Goal: Transaction & Acquisition: Purchase product/service

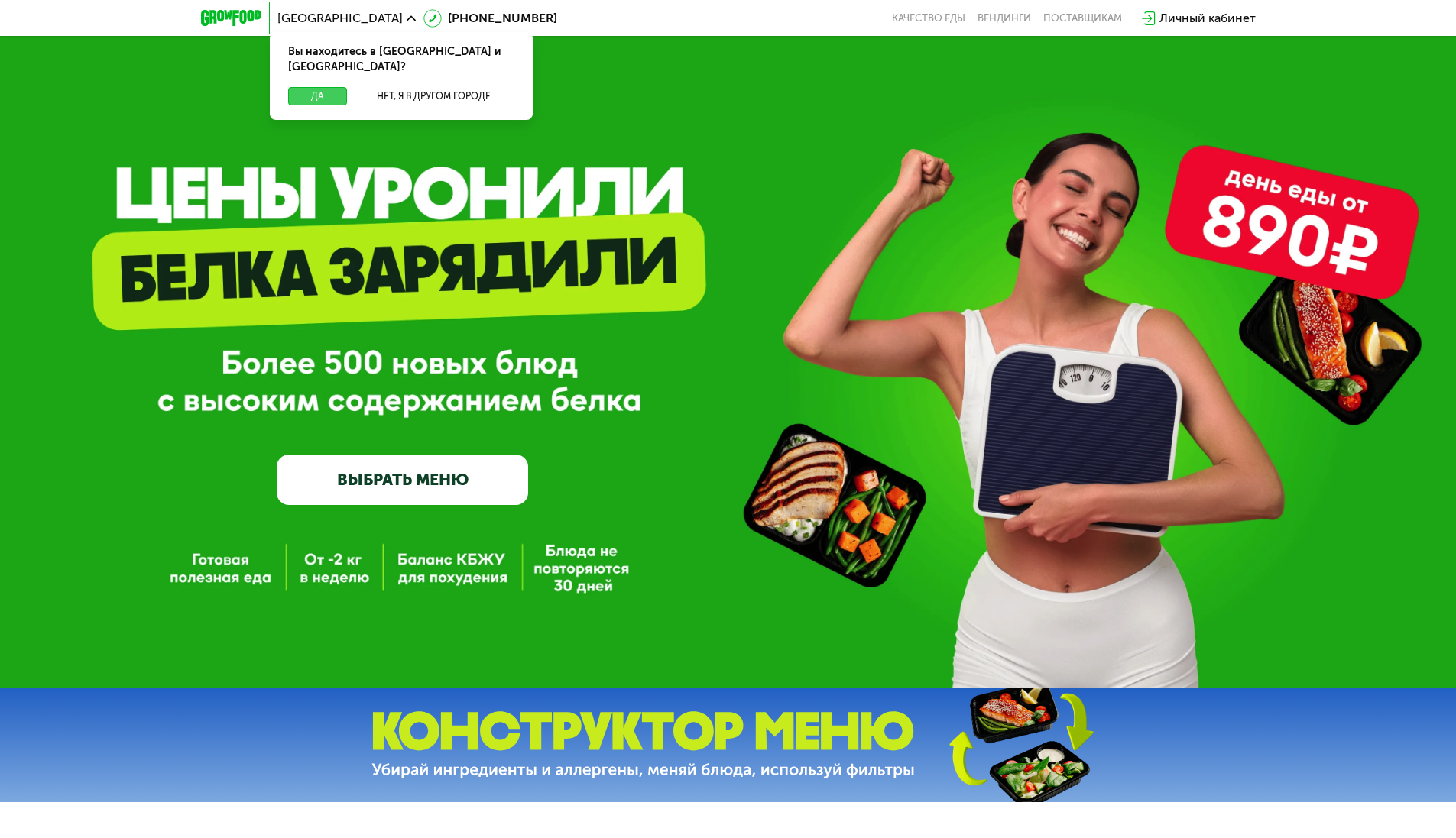
click at [320, 87] on button "Да" at bounding box center [318, 96] width 59 height 19
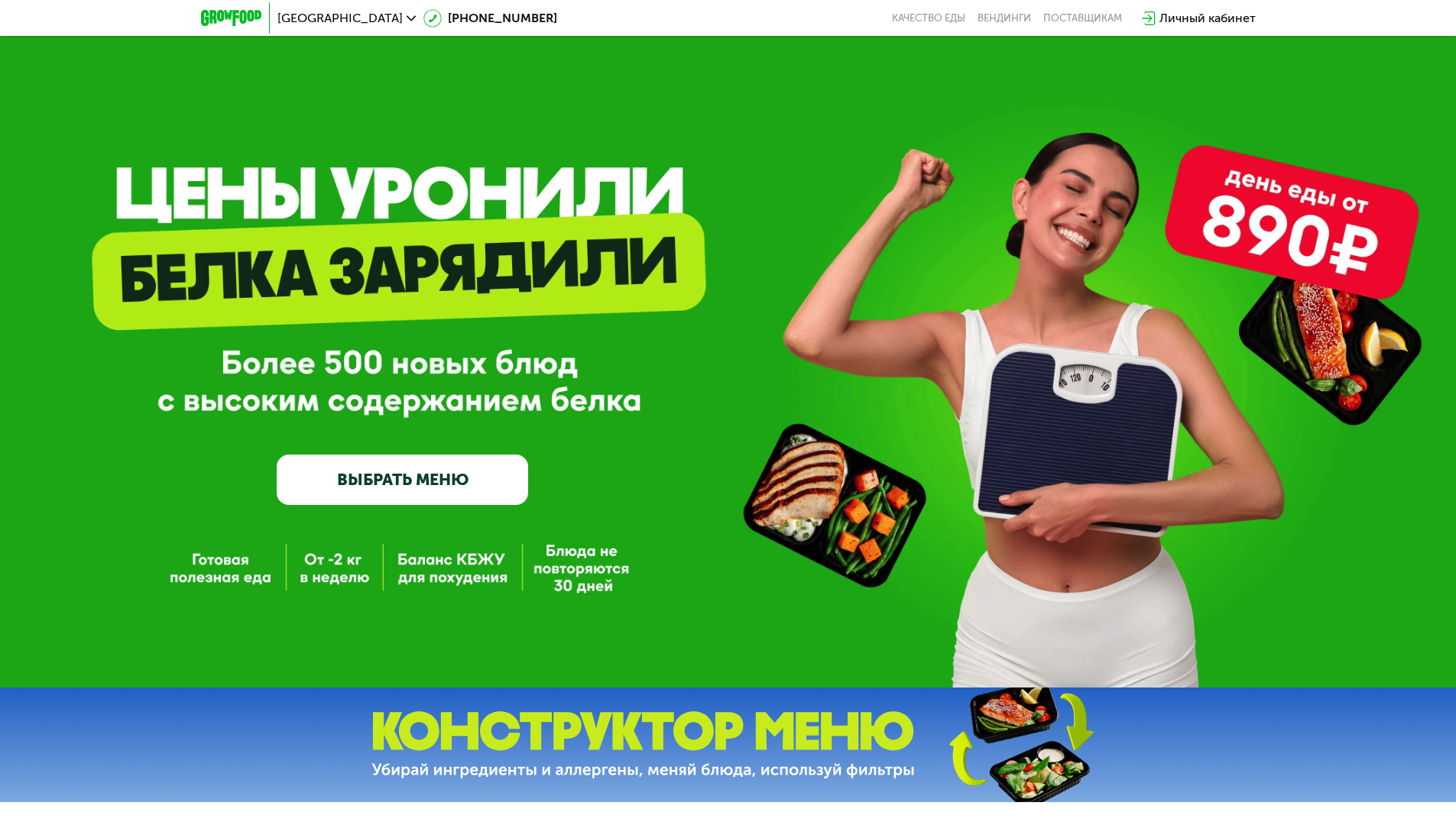
drag, startPoint x: 1175, startPoint y: 337, endPoint x: 802, endPoint y: 337, distance: 373.0
click at [812, 337] on div "GrowFood — доставка правильного питания ВЫБРАТЬ МЕНЮ" at bounding box center [728, 368] width 1456 height 273
click at [441, 494] on link "ВЫБРАТЬ МЕНЮ" at bounding box center [402, 479] width 251 height 51
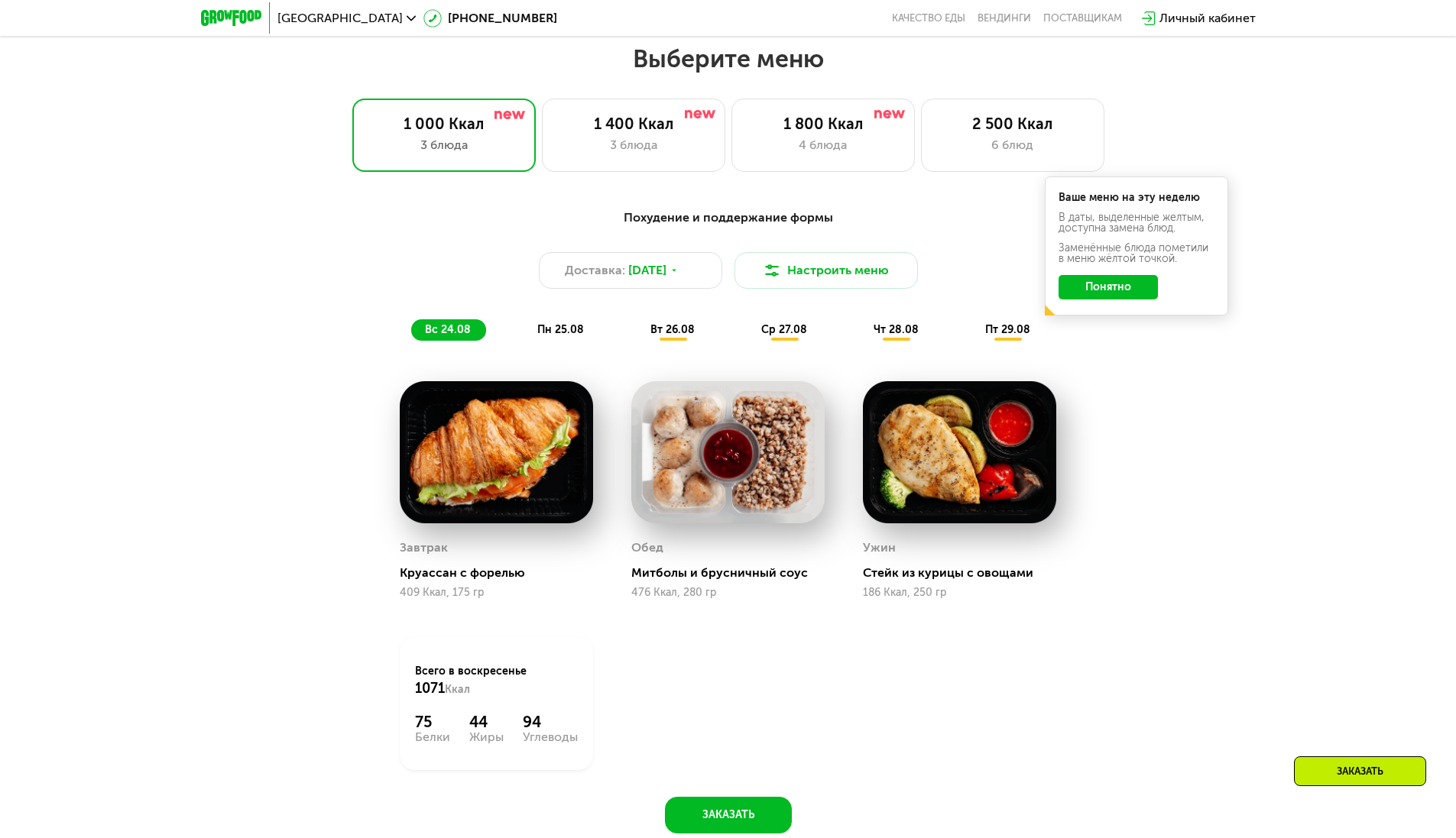
scroll to position [812, 0]
click at [799, 128] on div "1 800 Ккал" at bounding box center [823, 123] width 151 height 19
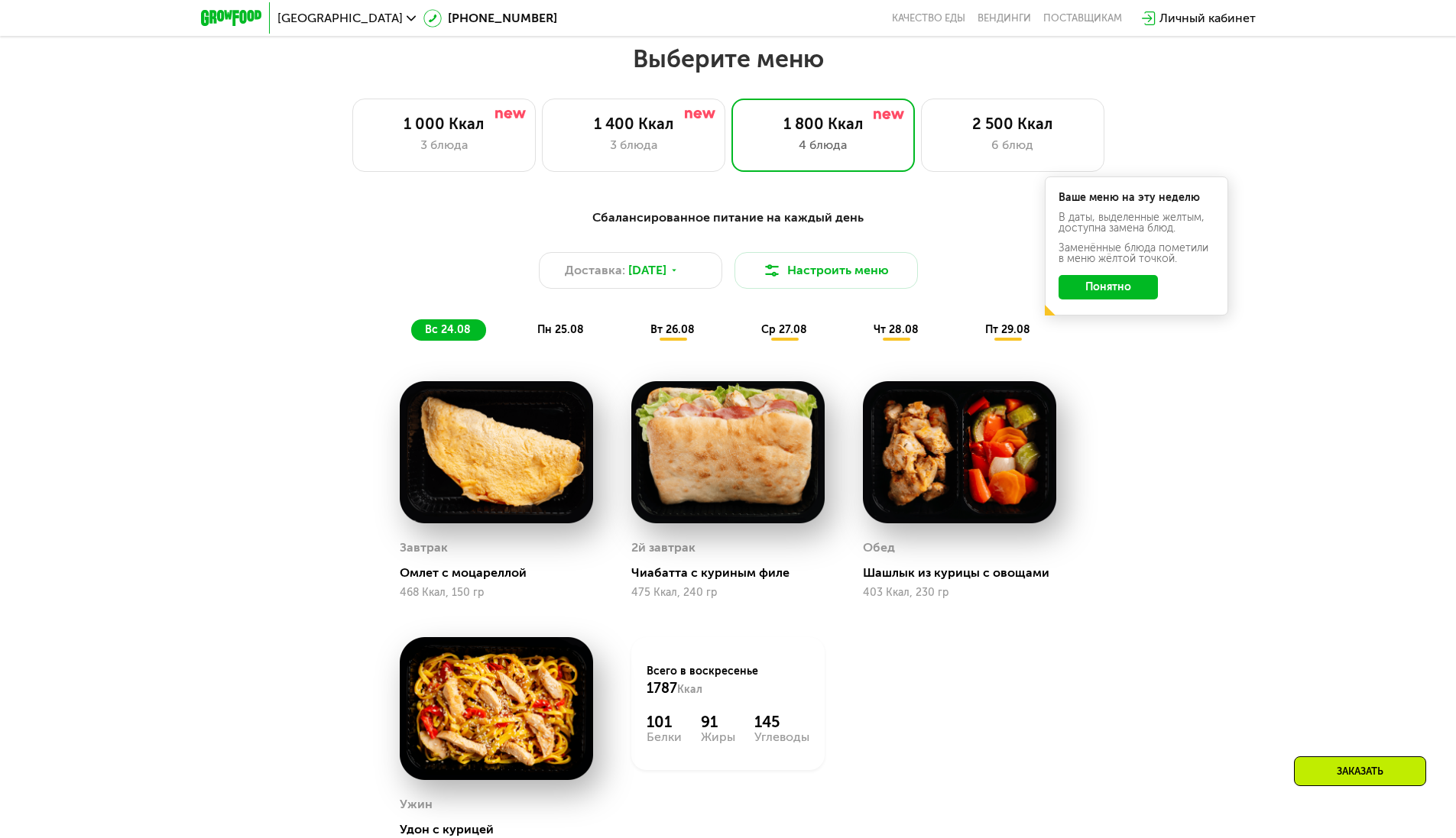
click at [1092, 292] on button "Понятно" at bounding box center [1108, 288] width 99 height 25
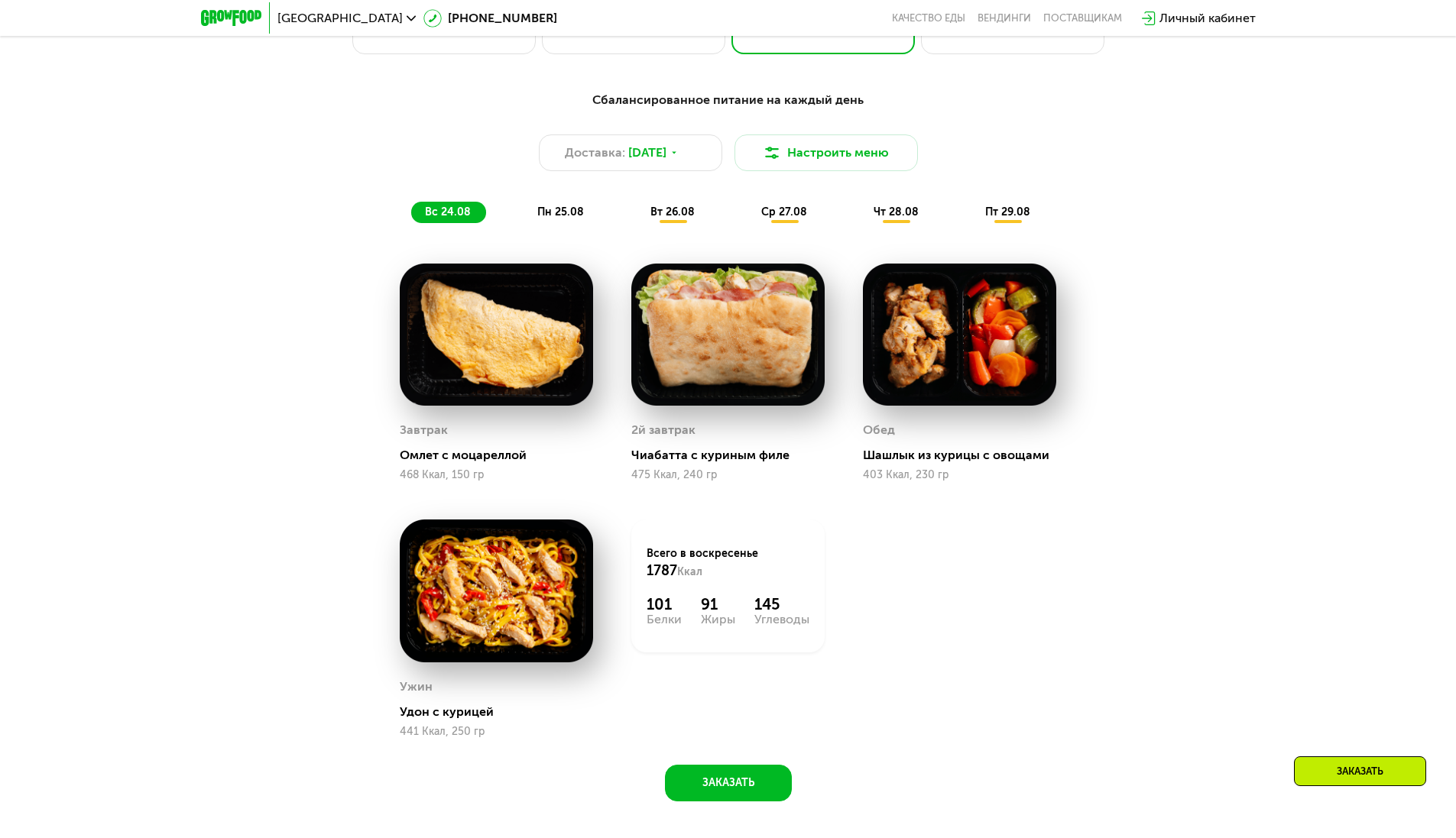
scroll to position [1033, 0]
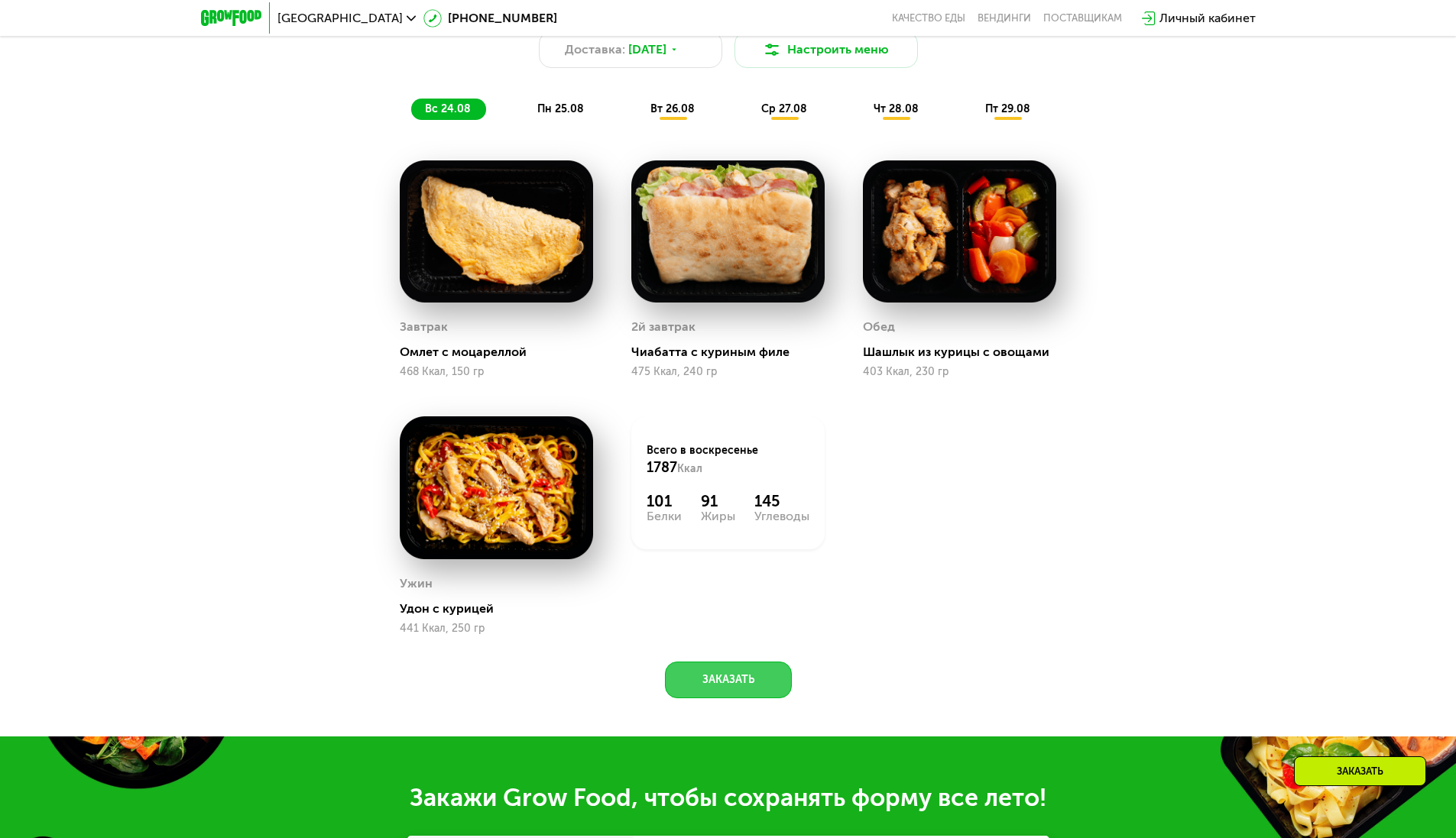
click at [760, 689] on button "Заказать" at bounding box center [728, 679] width 127 height 36
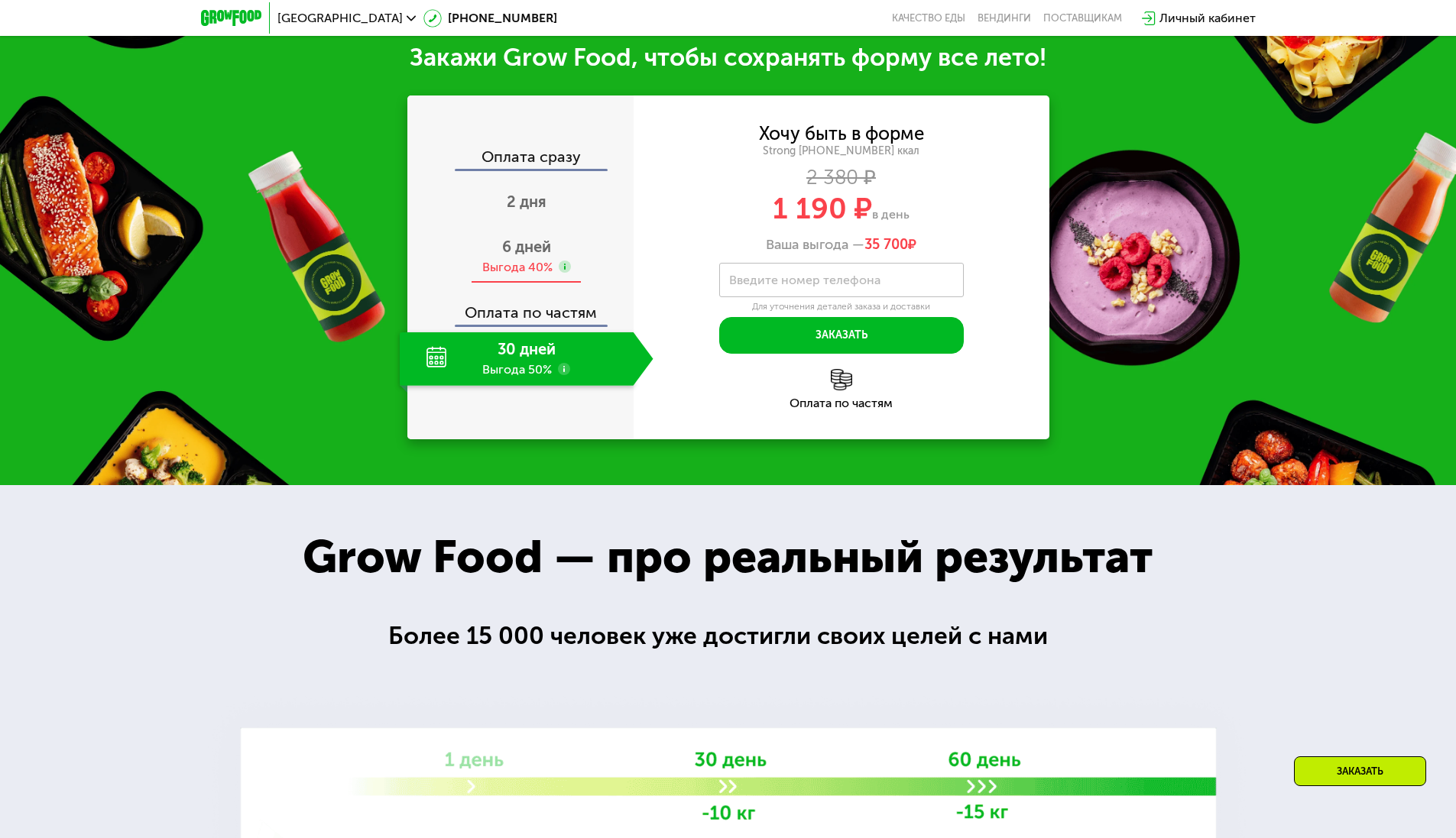
click at [530, 247] on span "6 дней" at bounding box center [526, 247] width 49 height 19
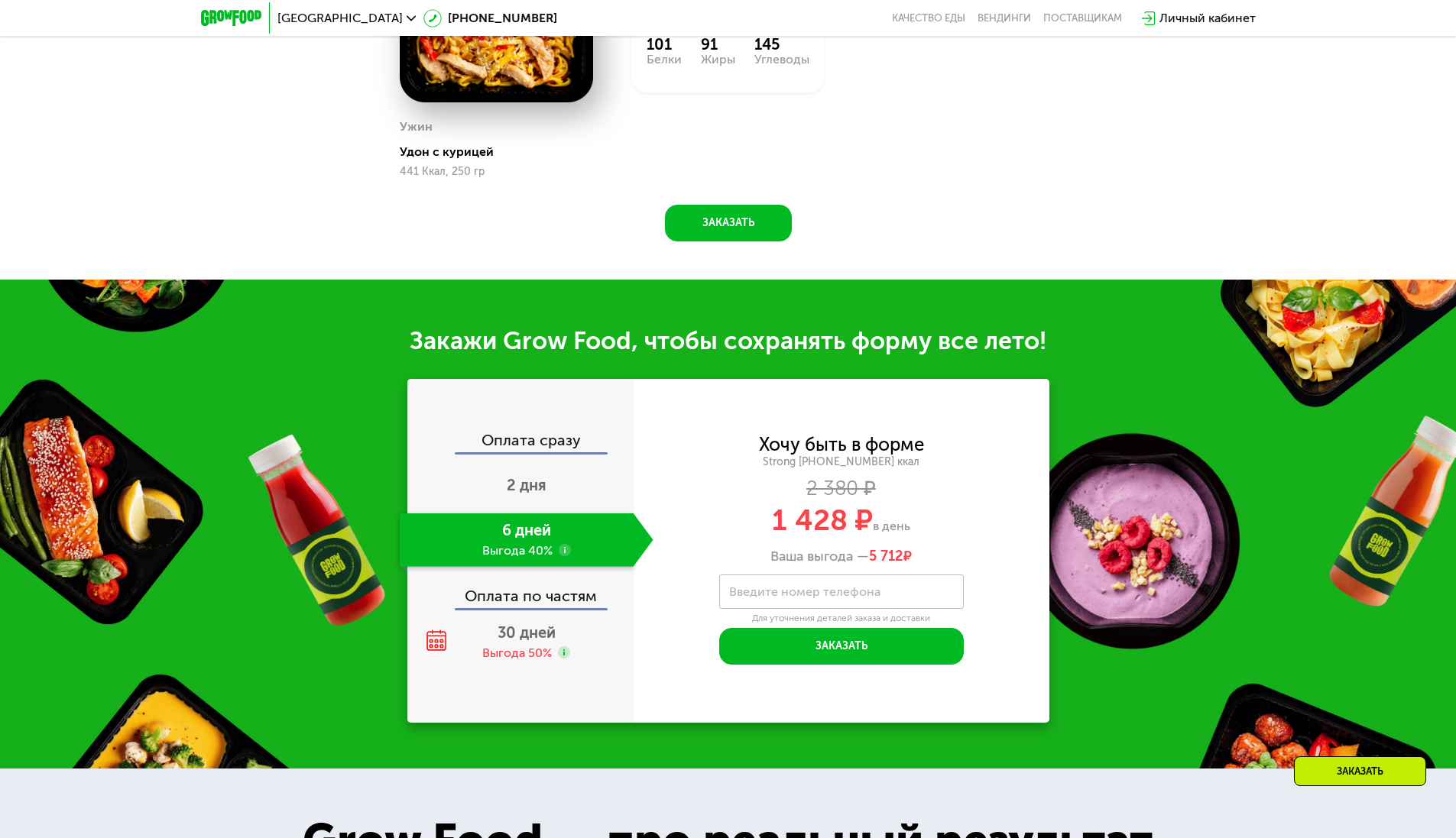
scroll to position [1498, 0]
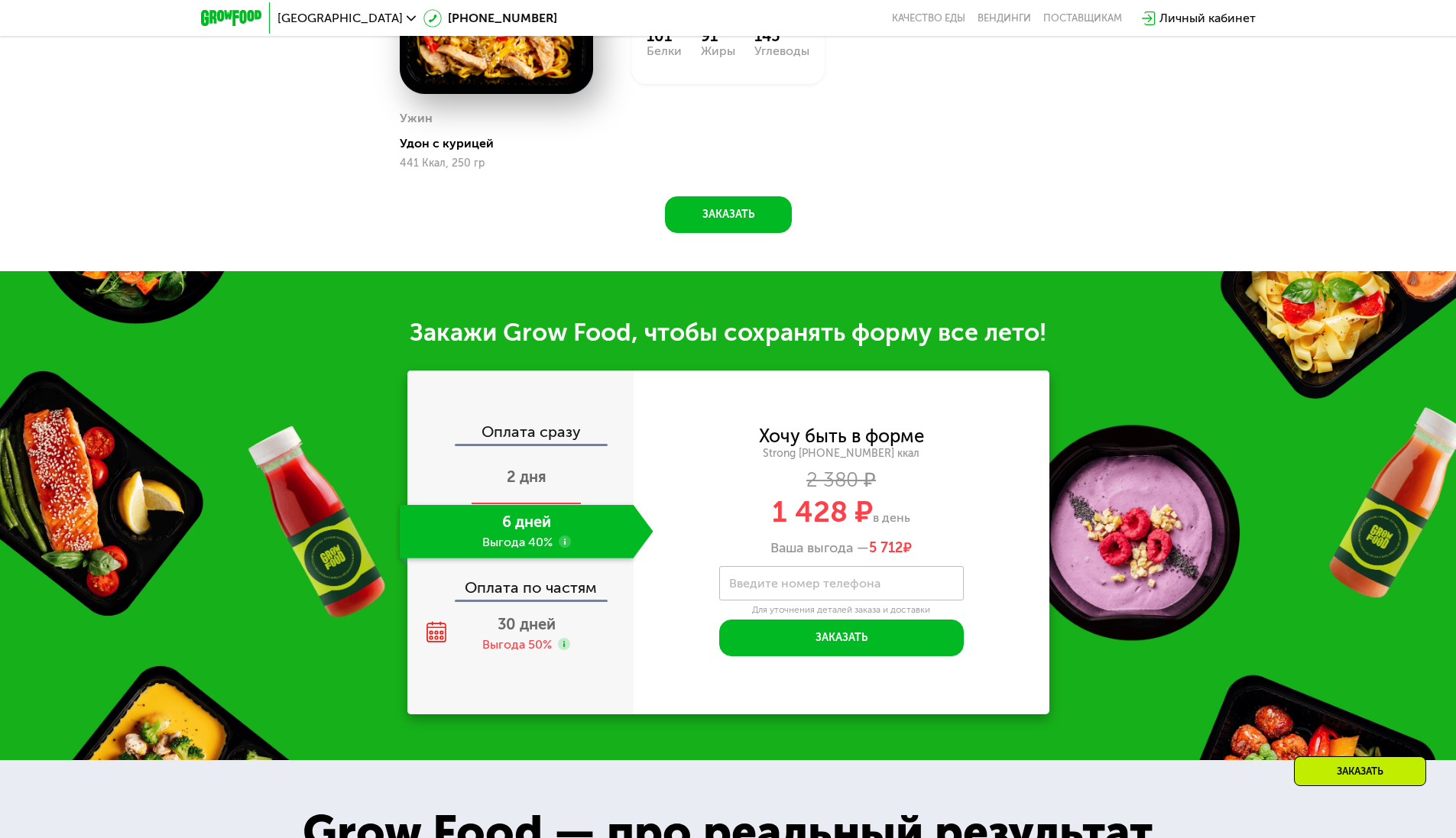
click at [588, 494] on div "2 дня" at bounding box center [526, 478] width 254 height 53
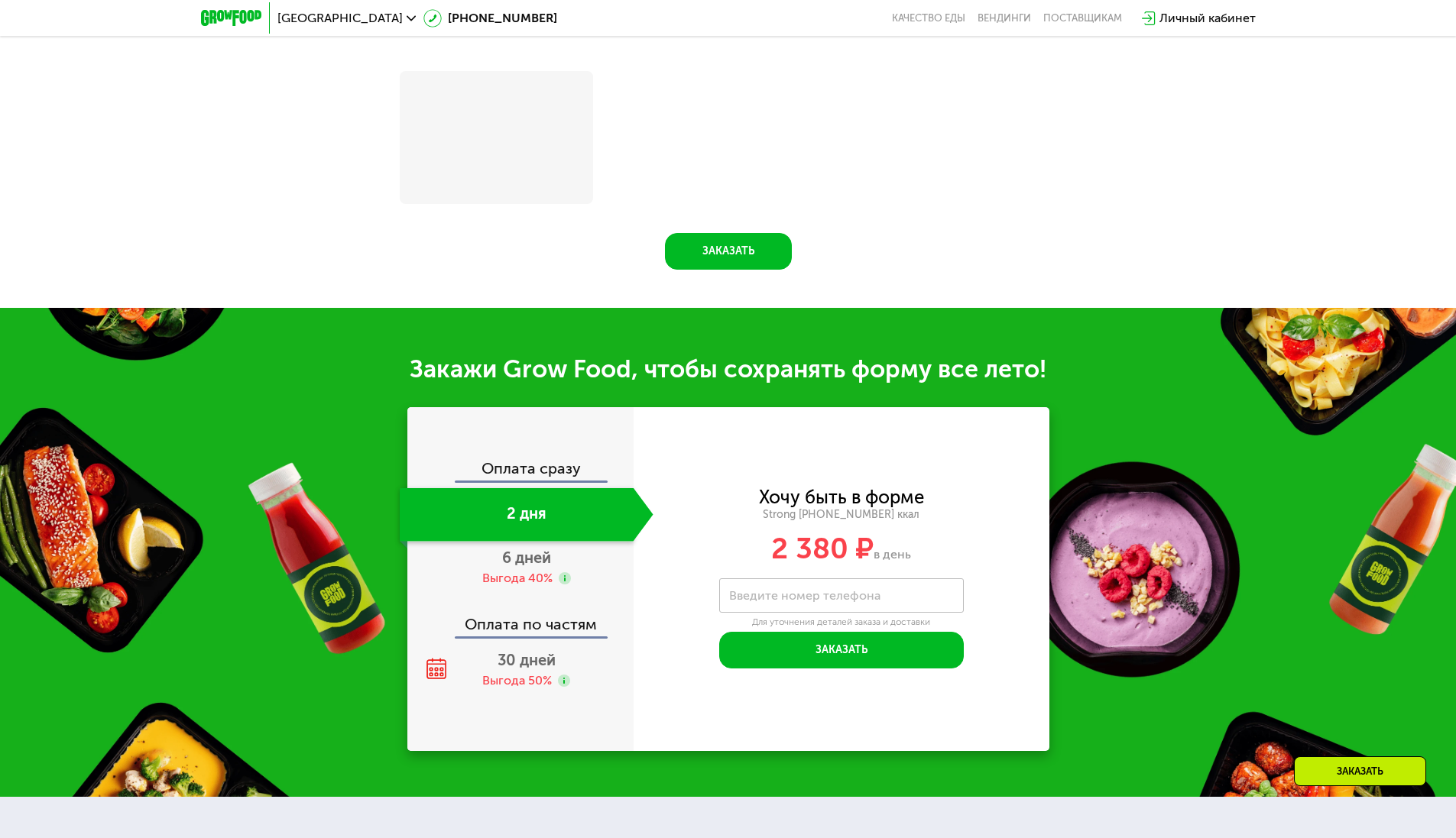
scroll to position [1707, 0]
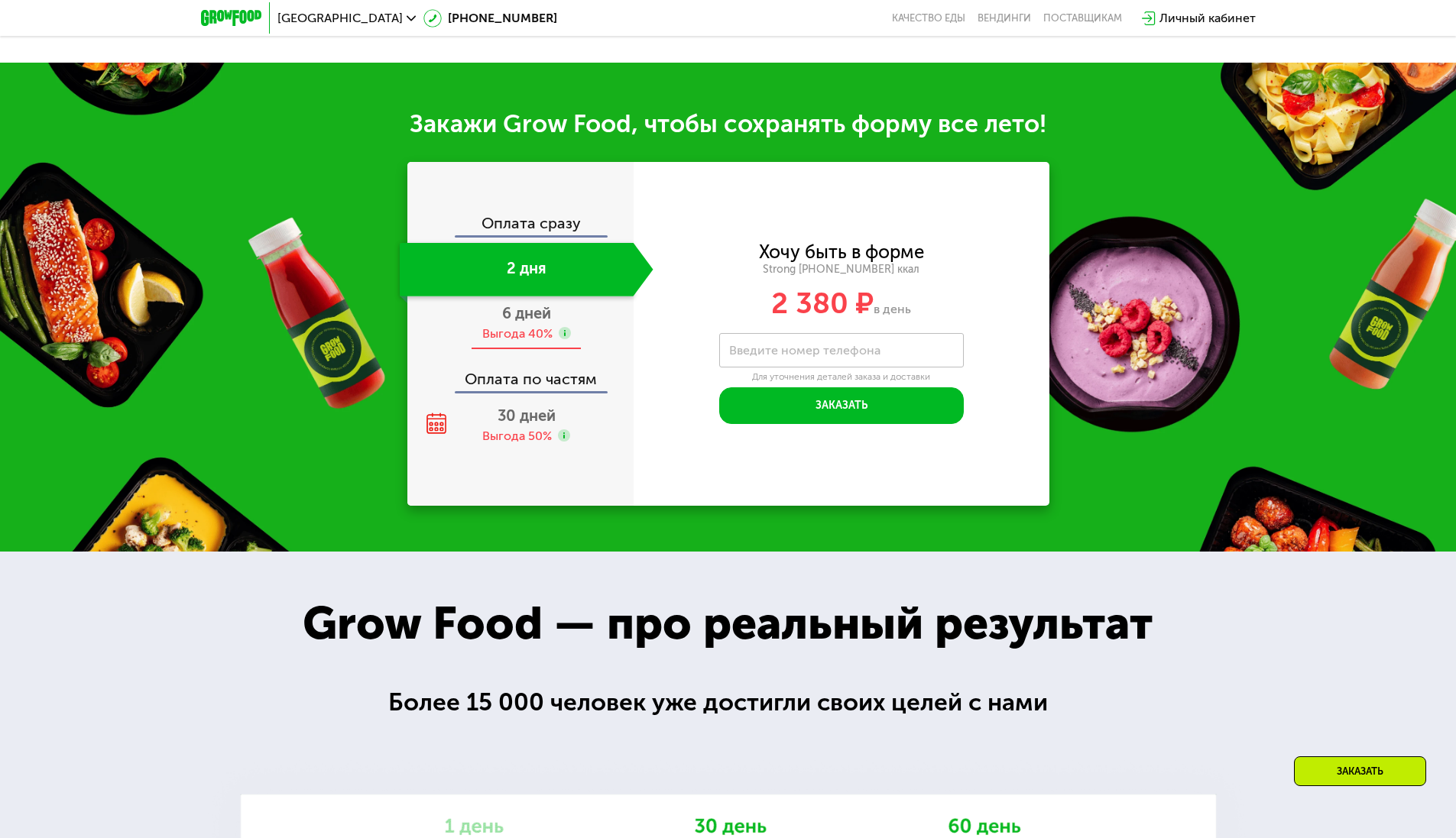
click at [505, 328] on div "6 дней Выгода 40%" at bounding box center [526, 323] width 254 height 53
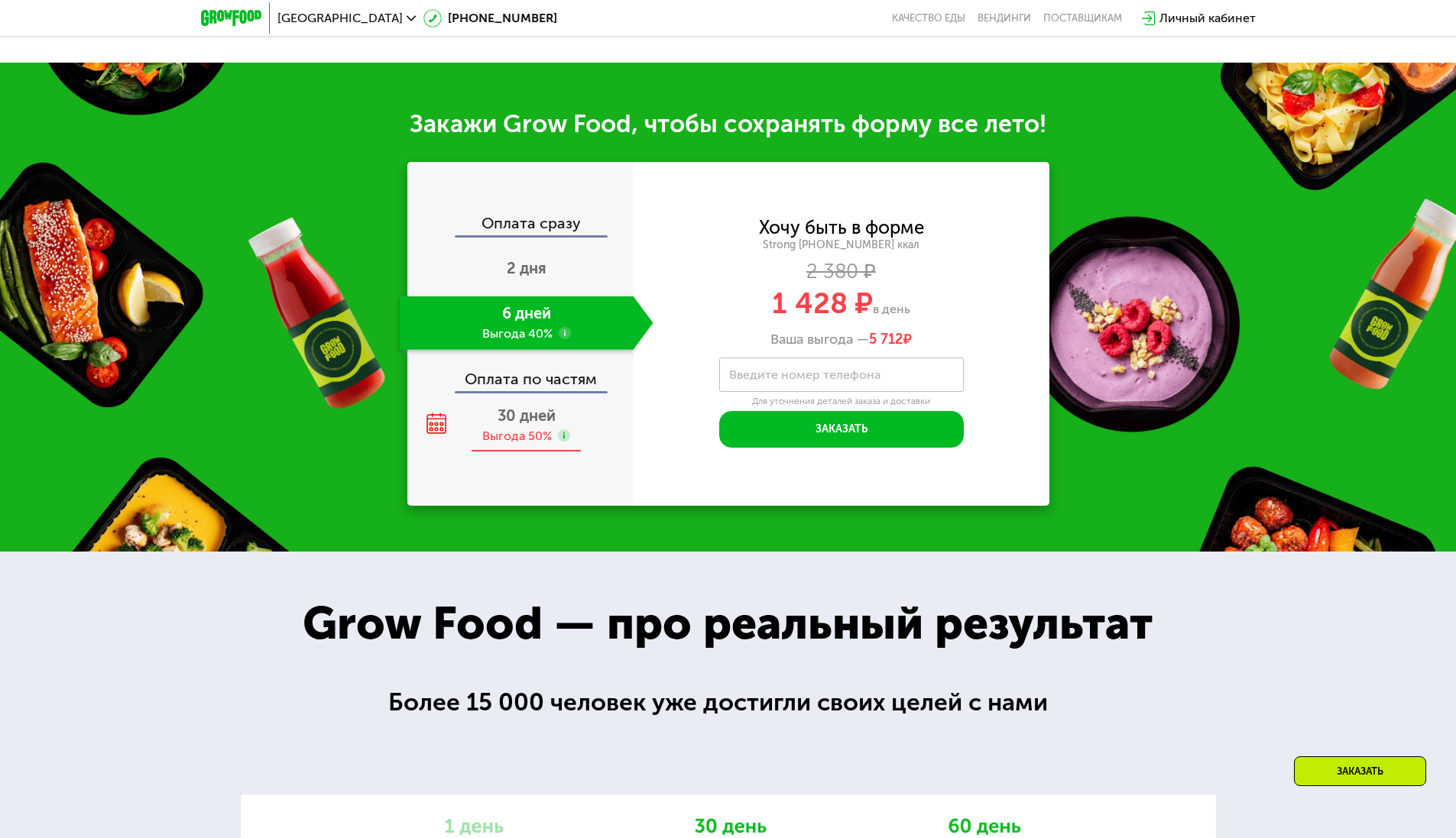
click at [534, 415] on span "30 дней" at bounding box center [526, 415] width 58 height 19
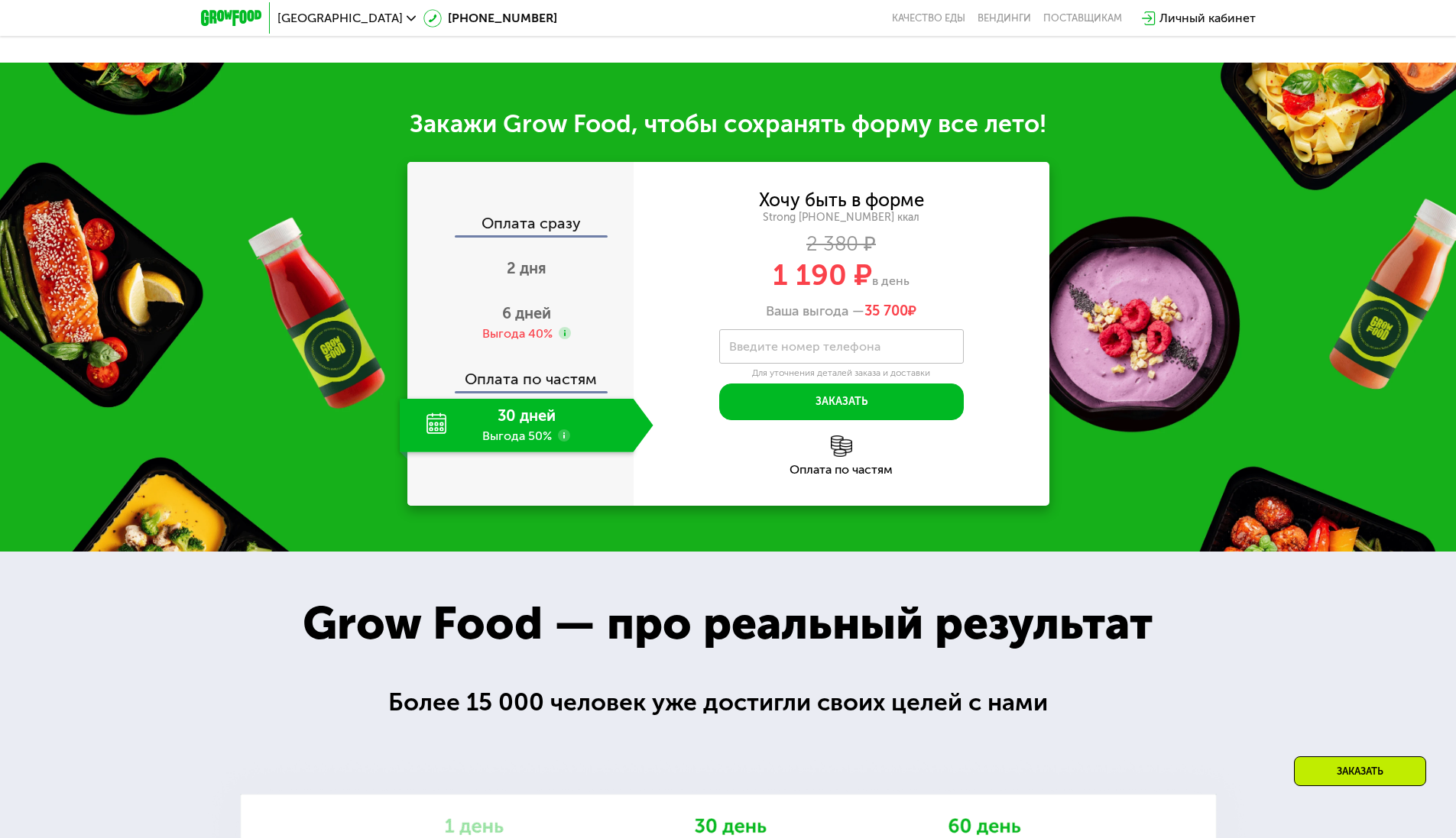
click at [545, 385] on div "Оплата по частям" at bounding box center [521, 374] width 225 height 36
click at [524, 322] on span "6 дней" at bounding box center [526, 313] width 49 height 19
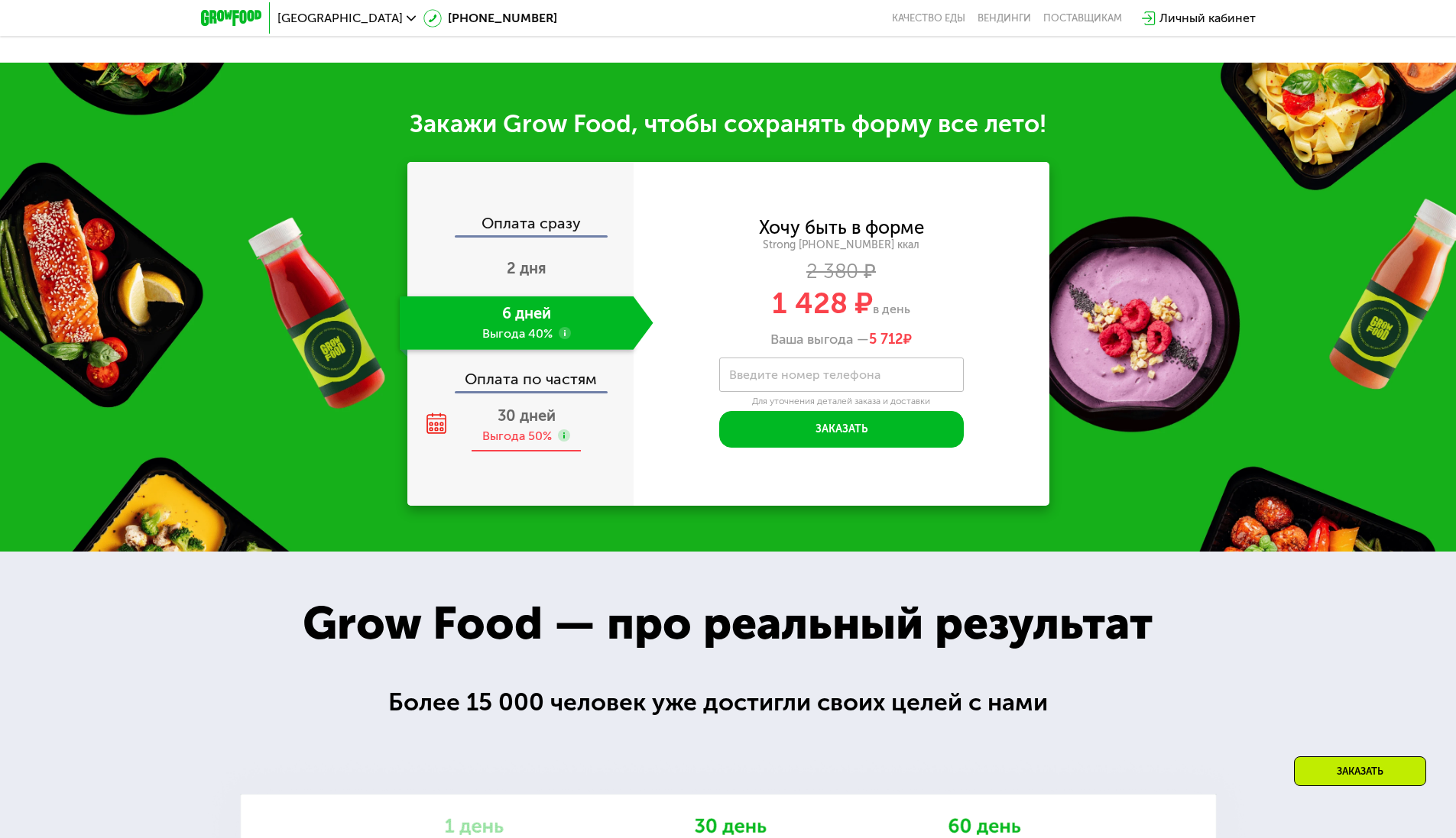
click at [524, 409] on div "30 дней Выгода 50%" at bounding box center [526, 425] width 254 height 53
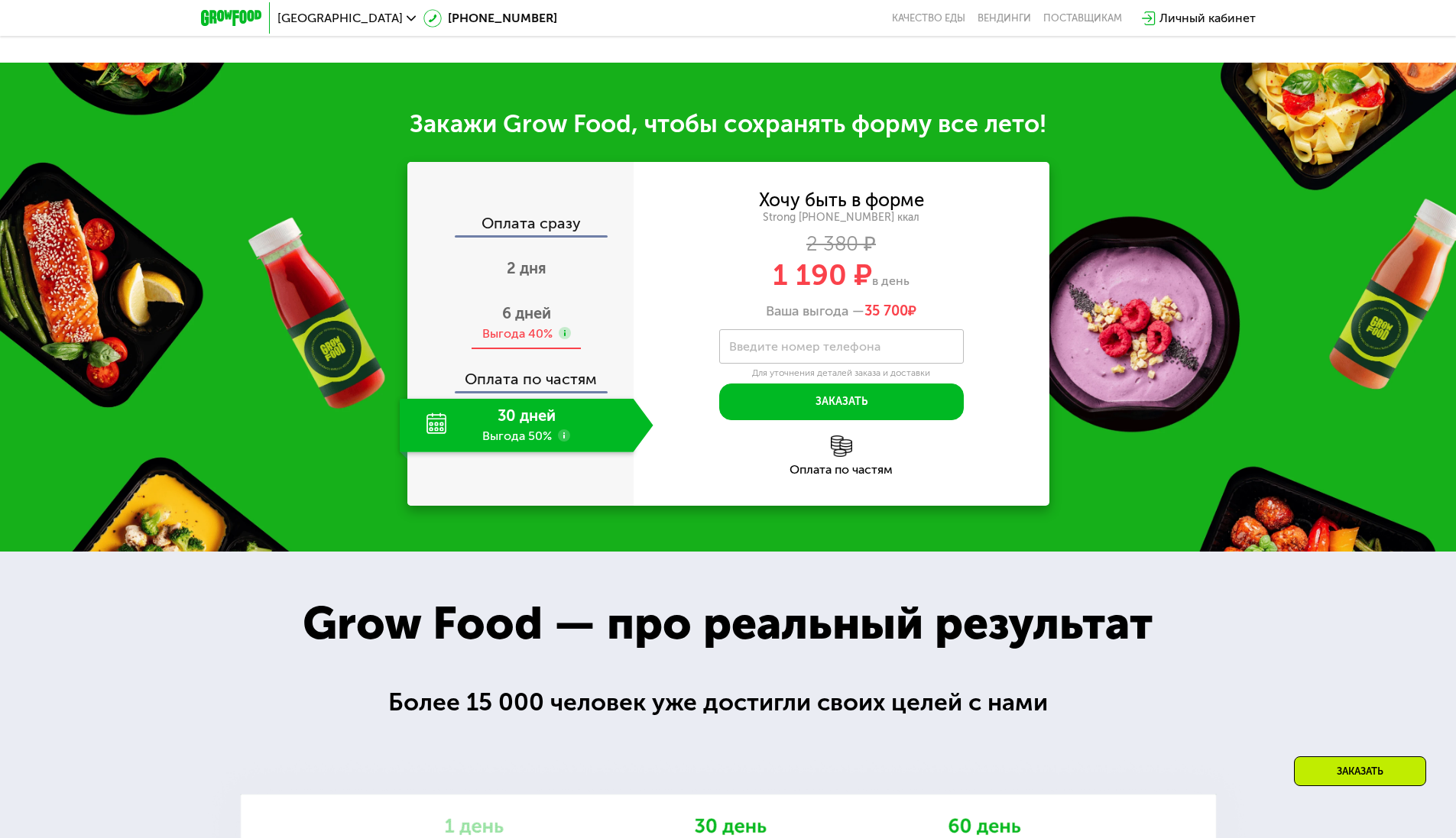
click at [532, 328] on div "6 дней Выгода 40%" at bounding box center [526, 323] width 254 height 53
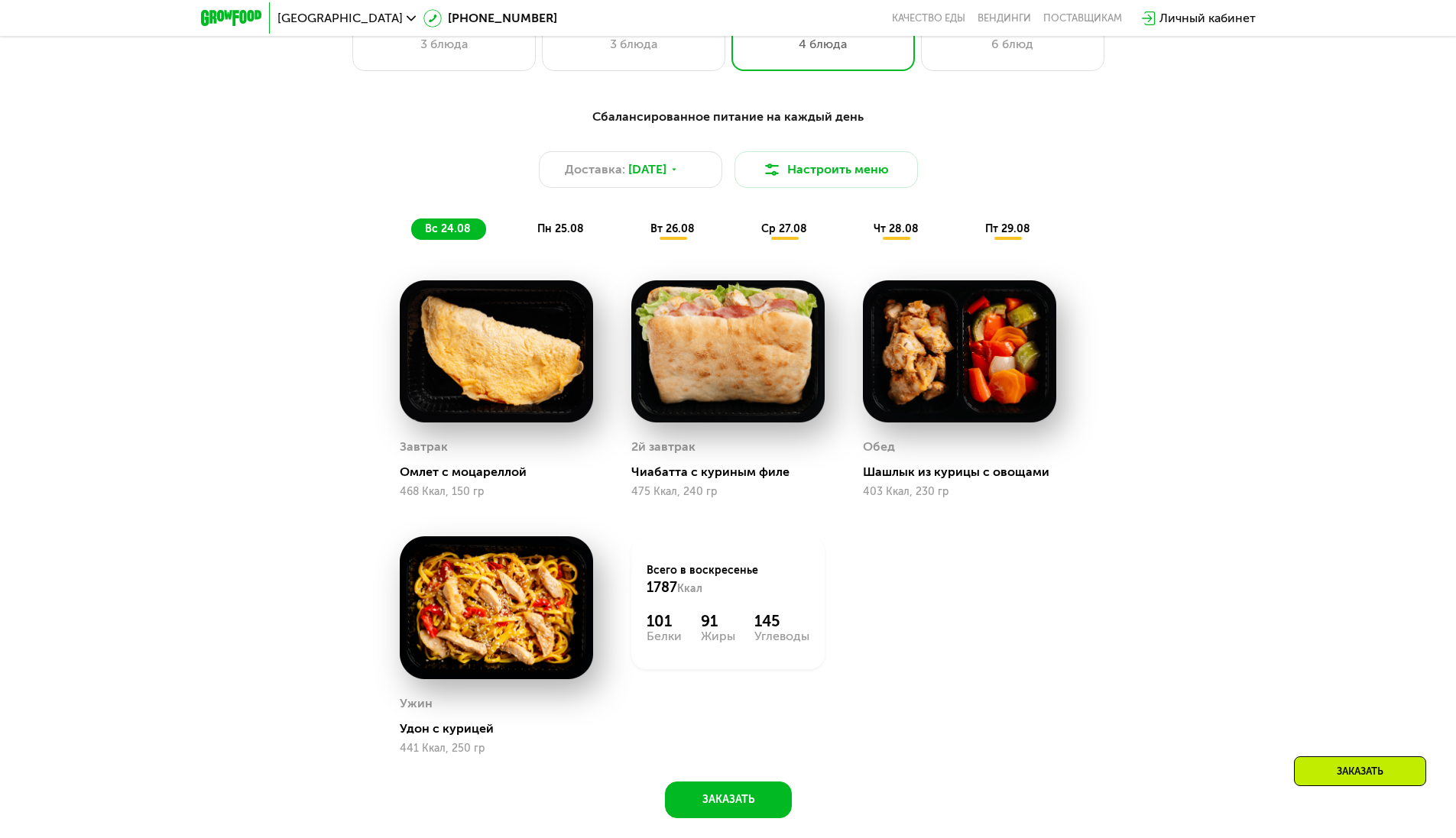
scroll to position [902, 0]
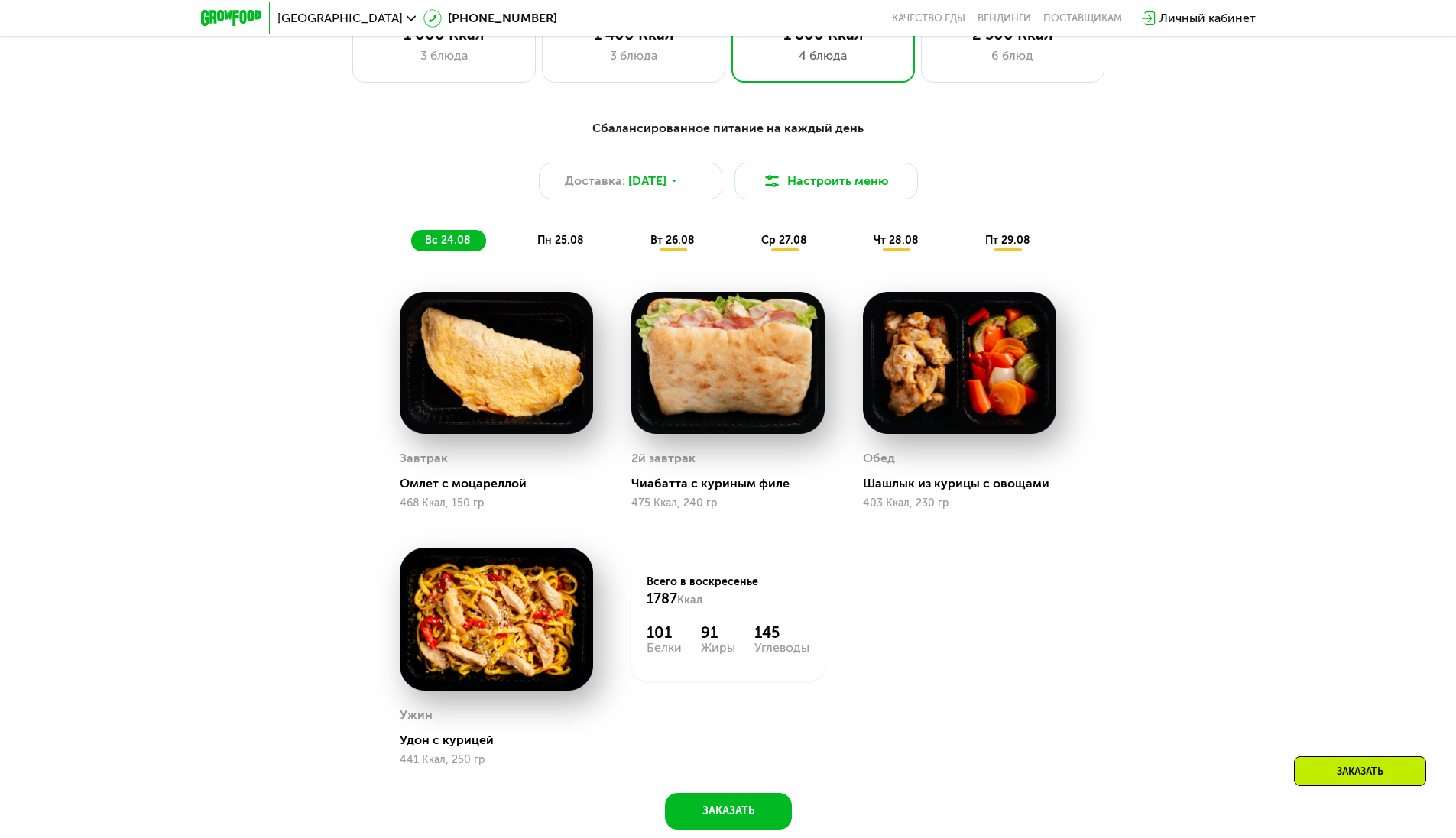
click at [669, 243] on span "вт 26.08" at bounding box center [673, 240] width 44 height 13
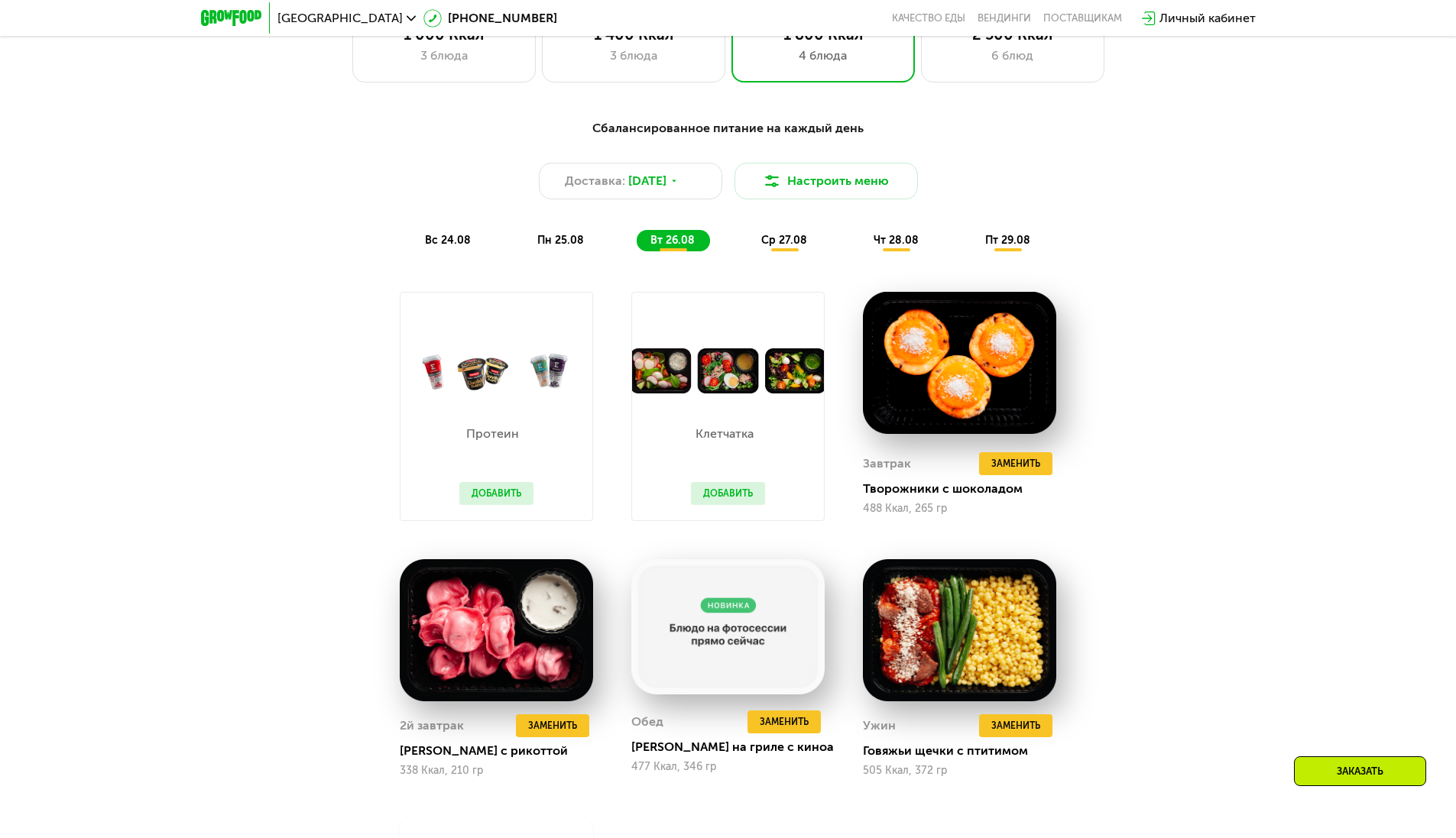
click at [859, 236] on div "ср 27.08" at bounding box center [896, 241] width 74 height 21
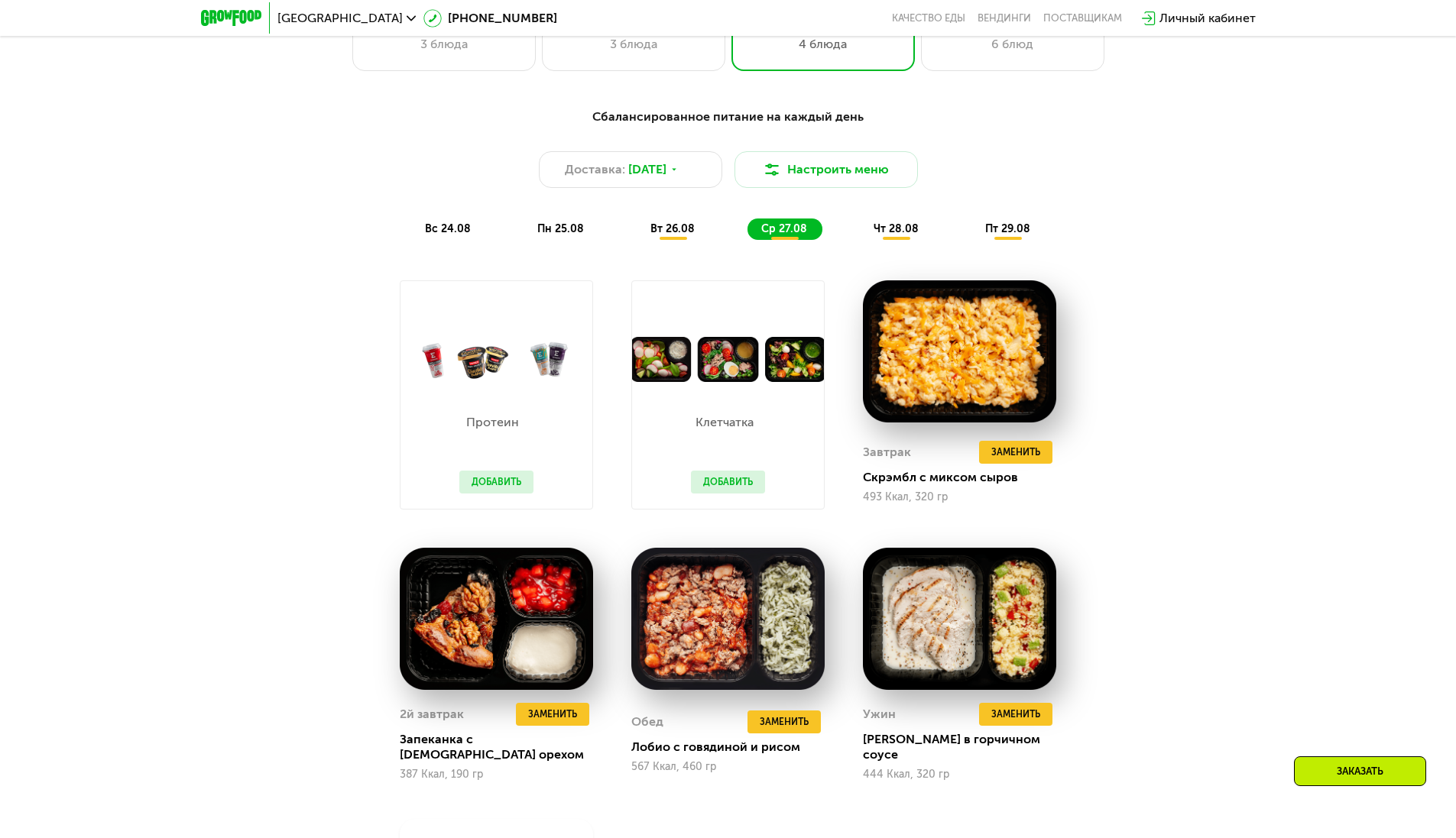
scroll to position [932, 0]
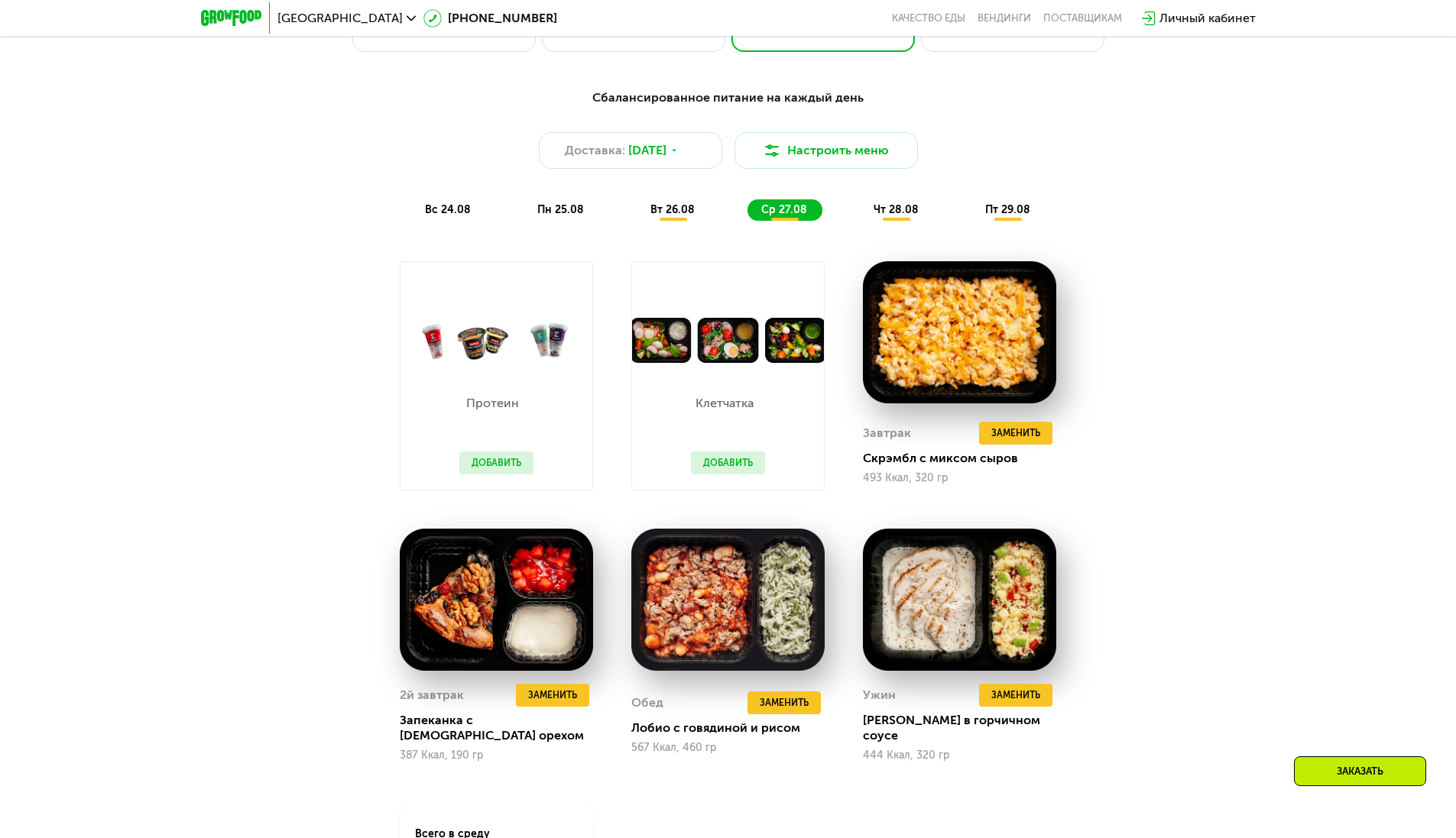
click at [623, 452] on div "Клетчатка Добавить" at bounding box center [727, 376] width 232 height 267
click at [670, 217] on span "вт 26.08" at bounding box center [673, 210] width 44 height 13
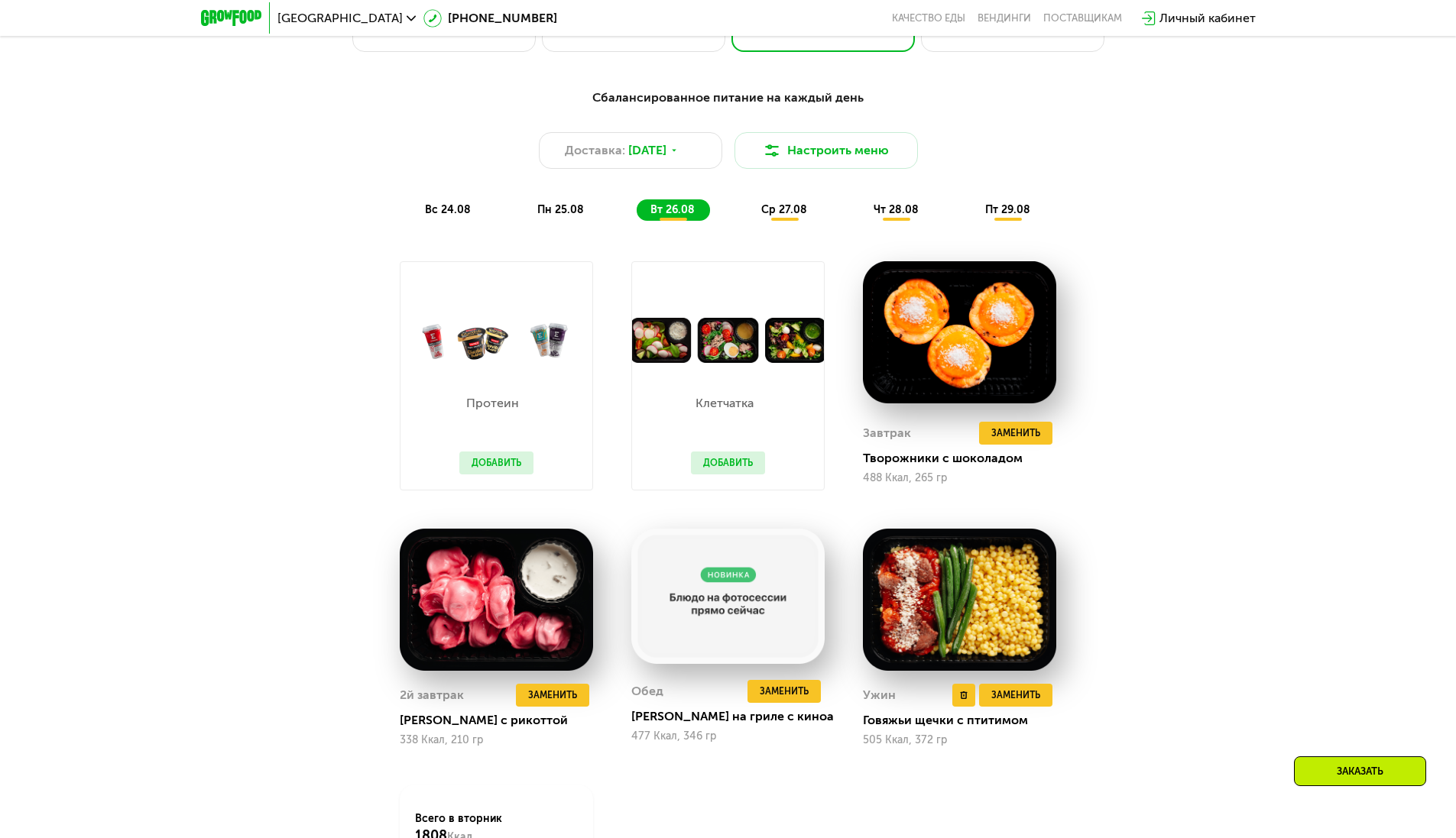
click at [932, 631] on img at bounding box center [960, 600] width 194 height 143
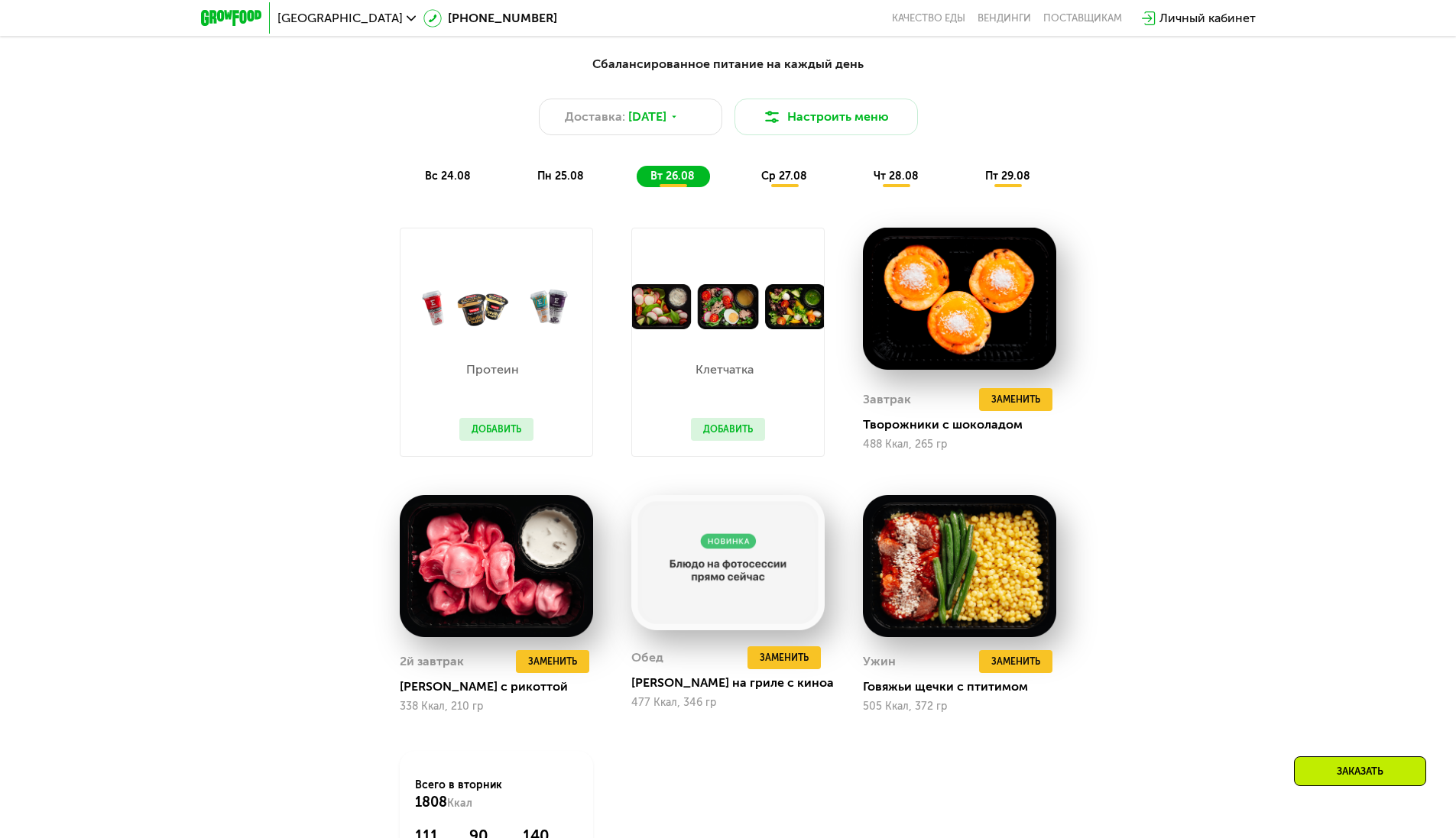
click at [916, 196] on div "Сбалансированное питание на каждый день Доставка: [DATE] Настроить меню вс 24.0…" at bounding box center [728, 122] width 923 height 151
click at [896, 176] on span "чт 28.08" at bounding box center [896, 176] width 45 height 13
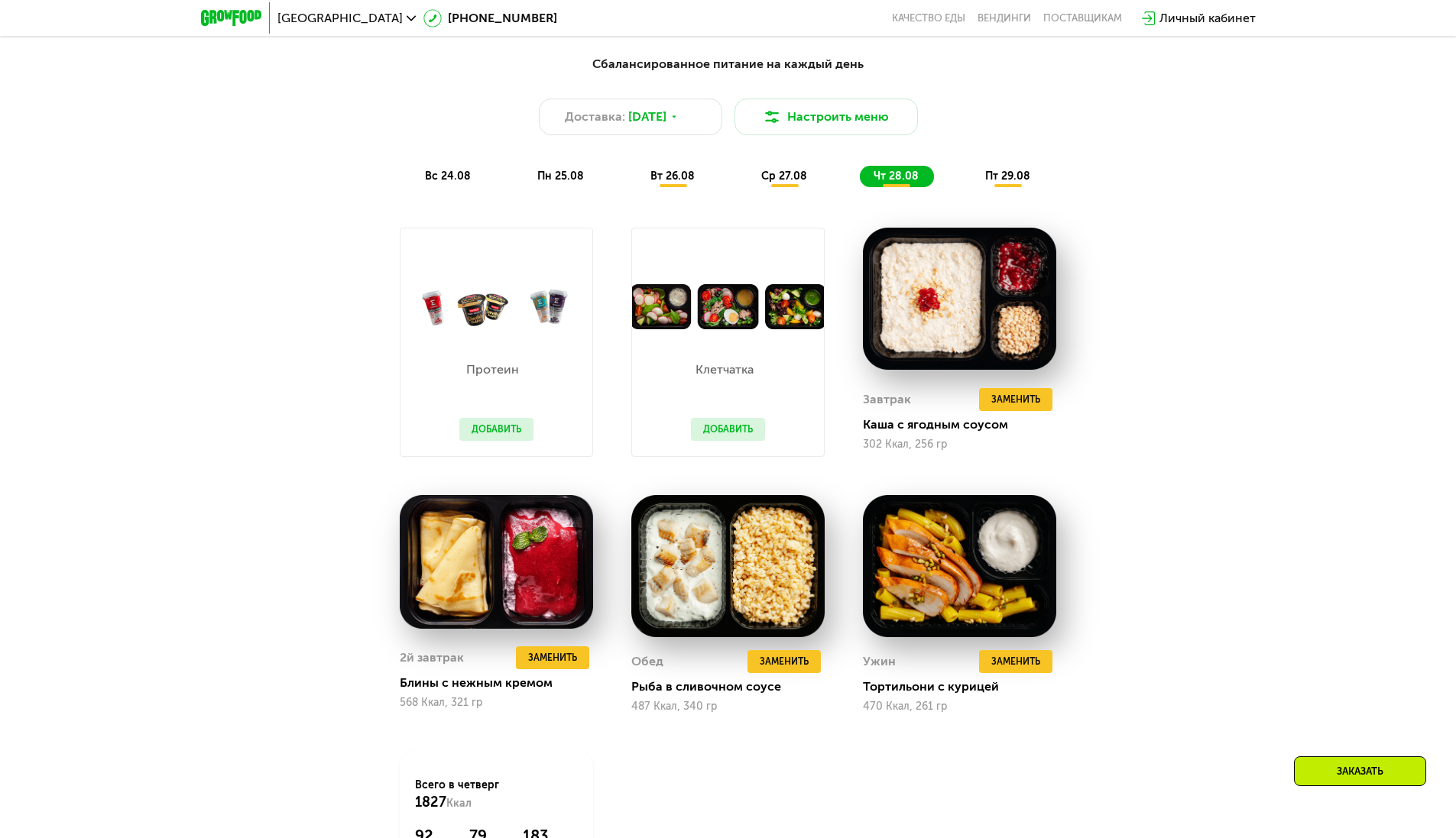
click at [1000, 178] on span "пт 29.08" at bounding box center [1008, 176] width 45 height 13
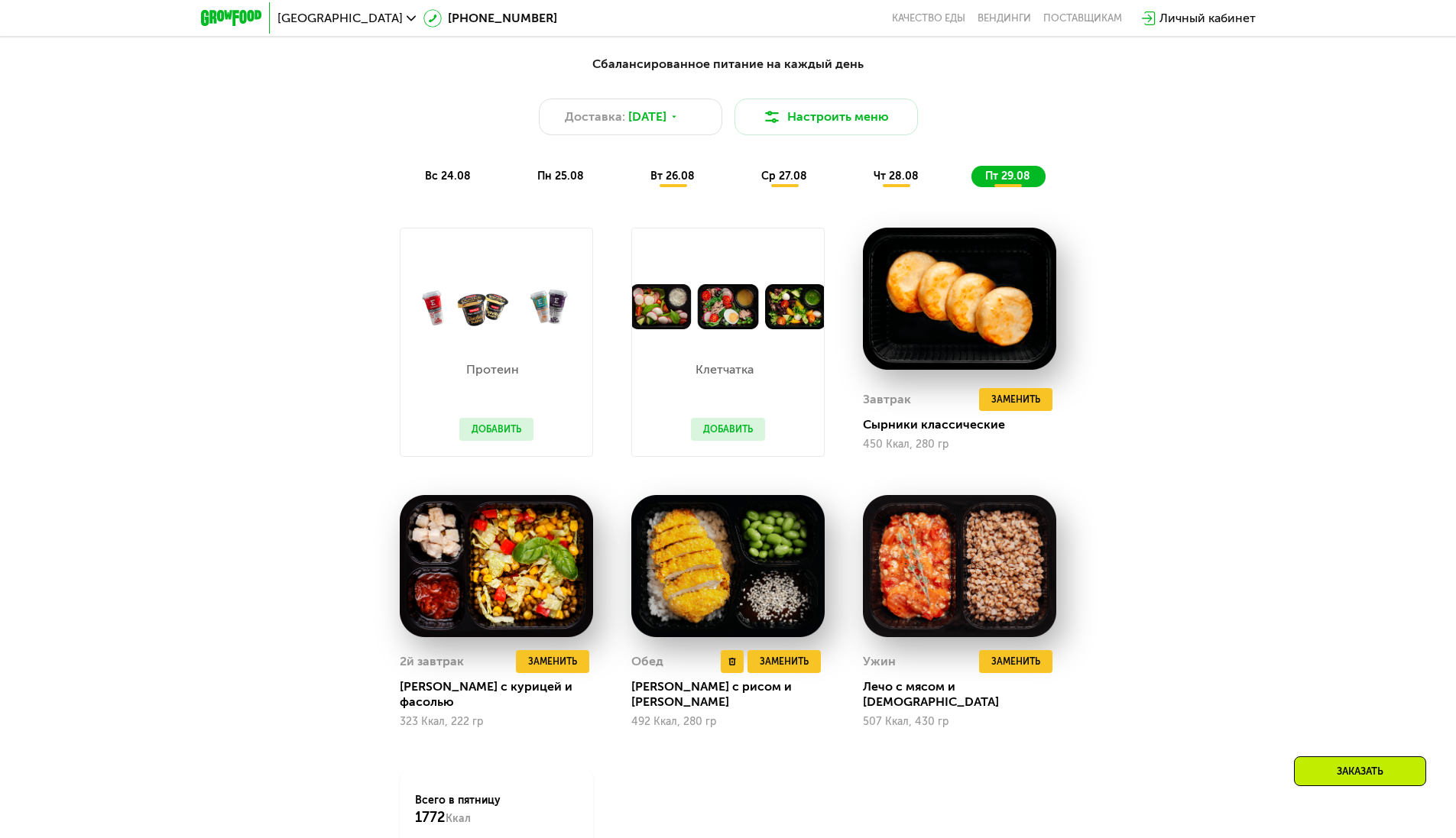
click at [675, 593] on img at bounding box center [728, 566] width 194 height 143
click at [762, 555] on img at bounding box center [728, 566] width 194 height 143
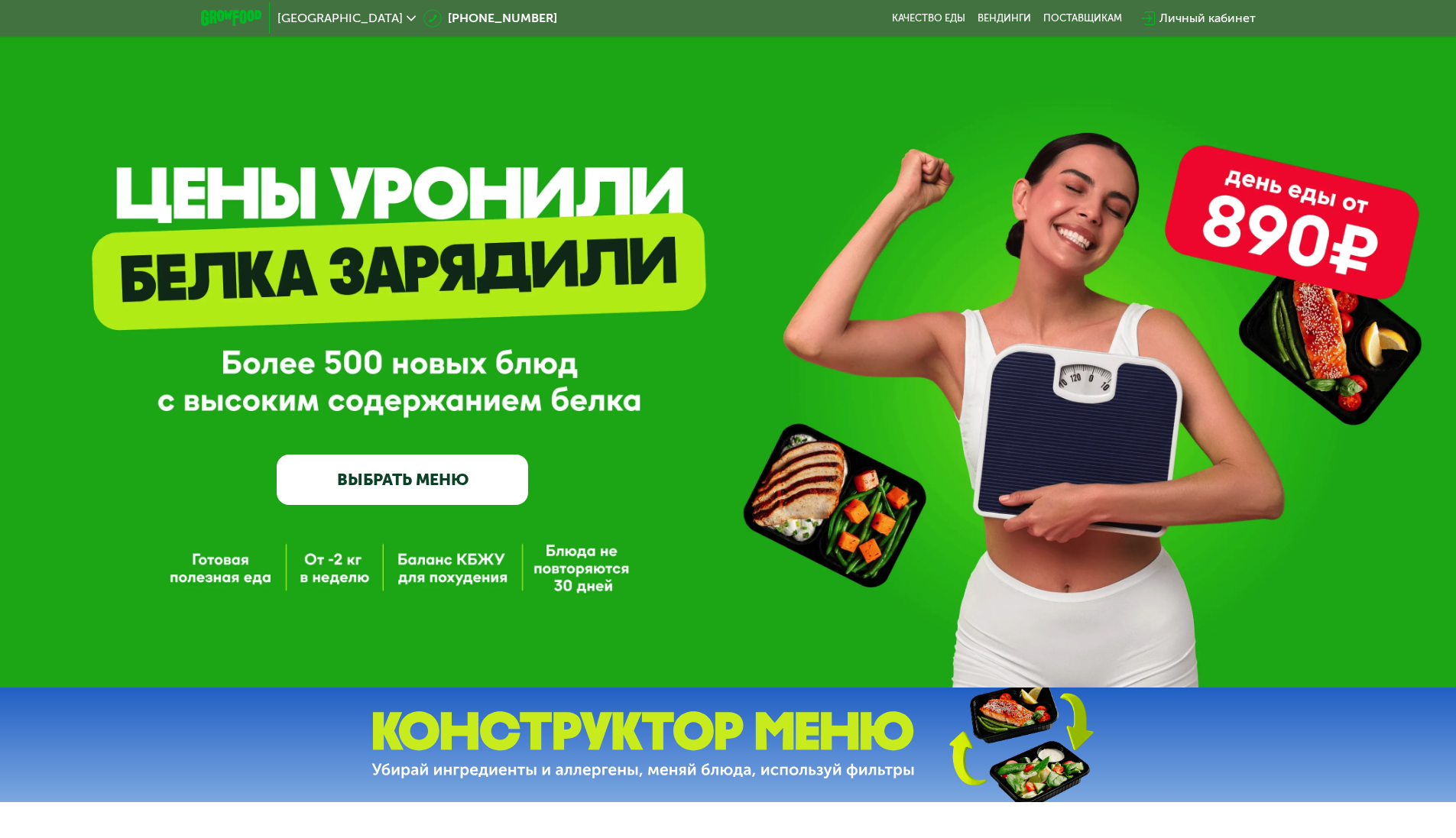
scroll to position [0, 0]
